Goal: Task Accomplishment & Management: Use online tool/utility

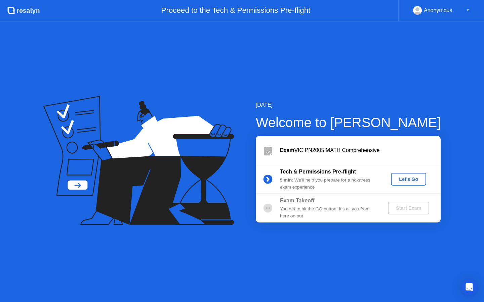
click at [404, 180] on div "Let's Go" at bounding box center [408, 179] width 30 height 5
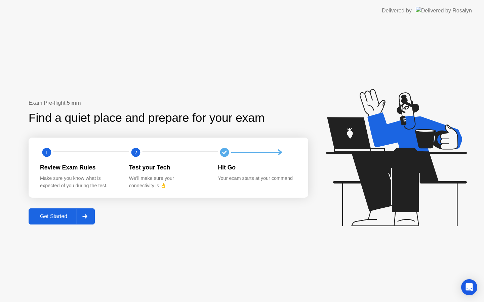
click at [55, 221] on button "Get Started" at bounding box center [62, 217] width 66 height 16
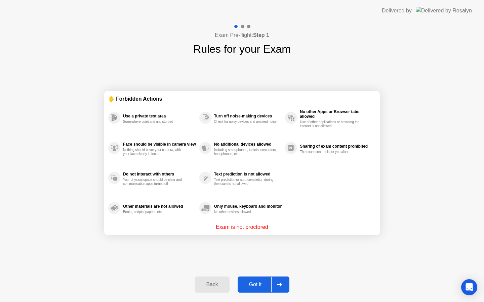
click at [248, 282] on div "Got it" at bounding box center [255, 285] width 32 height 6
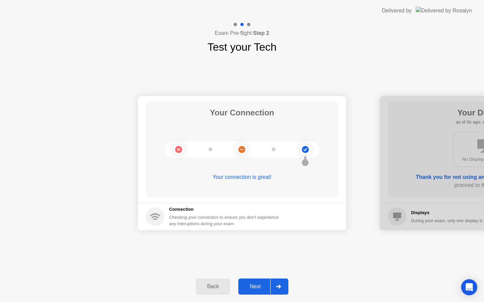
click at [248, 282] on button "Next" at bounding box center [263, 287] width 50 height 16
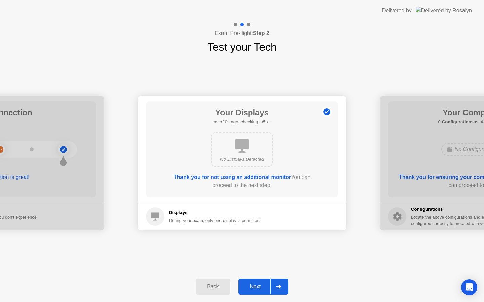
click at [248, 282] on button "Next" at bounding box center [263, 287] width 50 height 16
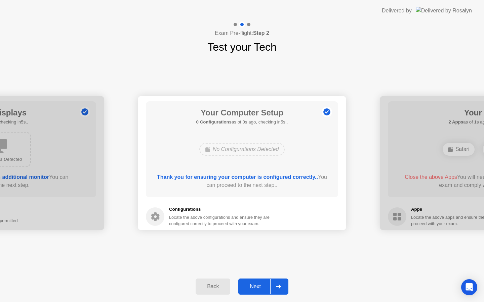
click at [247, 282] on button "Next" at bounding box center [263, 287] width 50 height 16
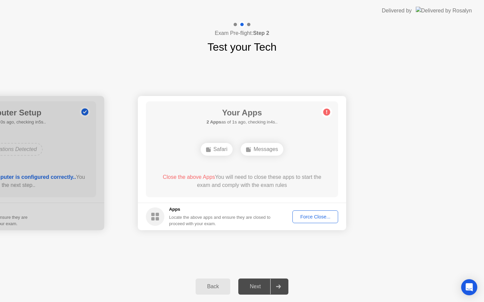
click at [315, 218] on div "Force Close..." at bounding box center [314, 216] width 41 height 5
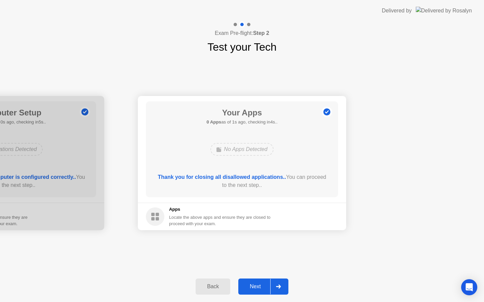
click at [254, 287] on div "Next" at bounding box center [255, 287] width 30 height 6
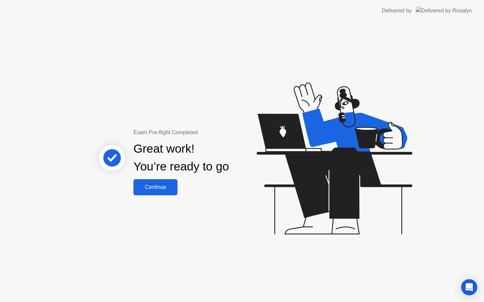
click at [149, 184] on div "Continue" at bounding box center [155, 187] width 40 height 6
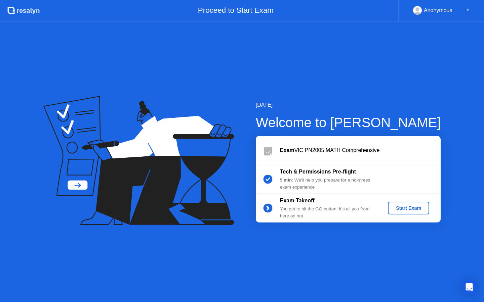
click at [415, 212] on button "Start Exam" at bounding box center [407, 208] width 41 height 13
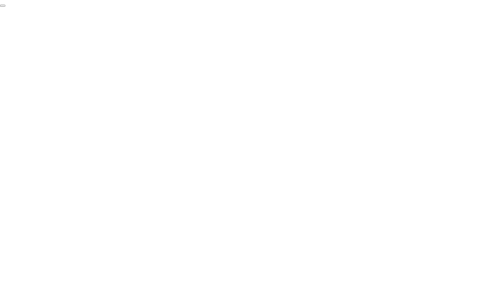
click div "End Proctoring Session"
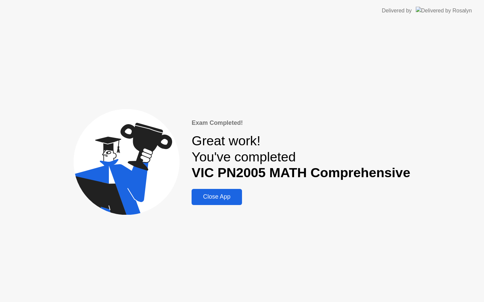
click at [232, 196] on div "Close App" at bounding box center [216, 196] width 46 height 7
